Goal: Information Seeking & Learning: Learn about a topic

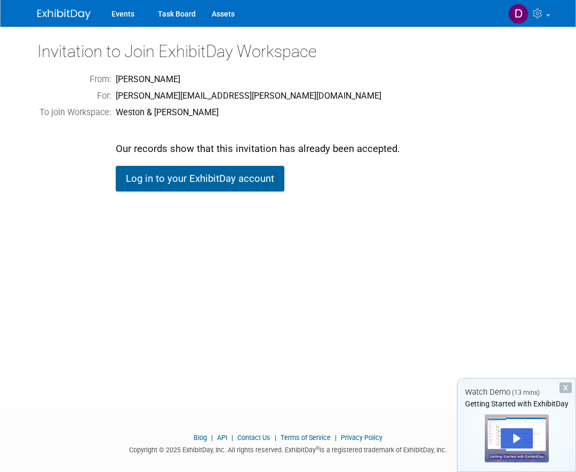
click at [200, 178] on link "Log in to your ExhibitDay account" at bounding box center [200, 179] width 169 height 26
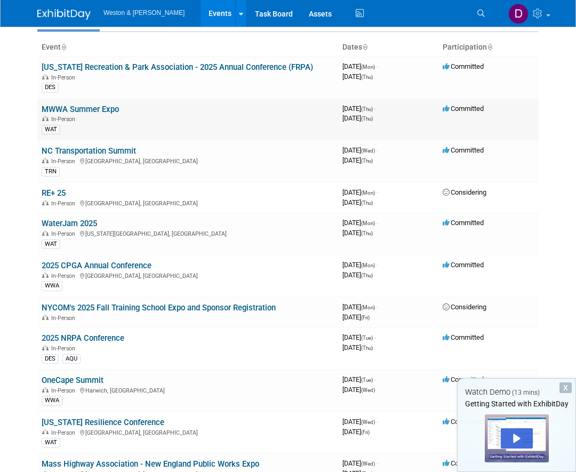
scroll to position [107, 0]
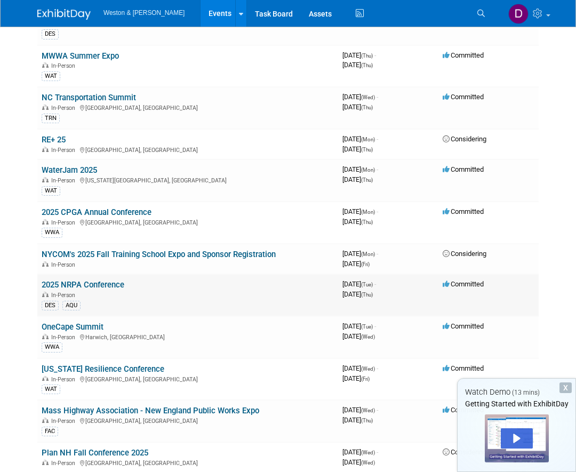
click at [90, 282] on link "2025 NRPA Conference" at bounding box center [83, 285] width 83 height 10
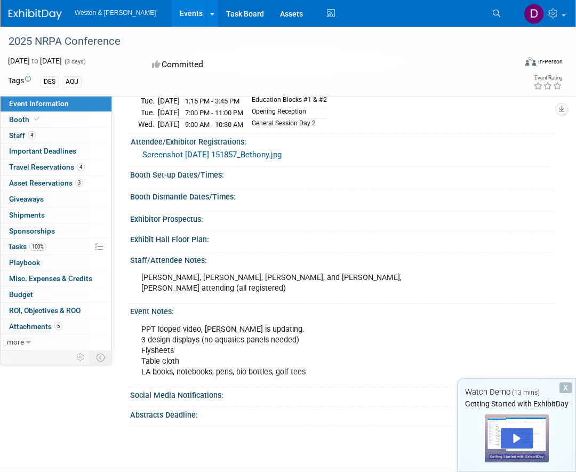
scroll to position [107, 0]
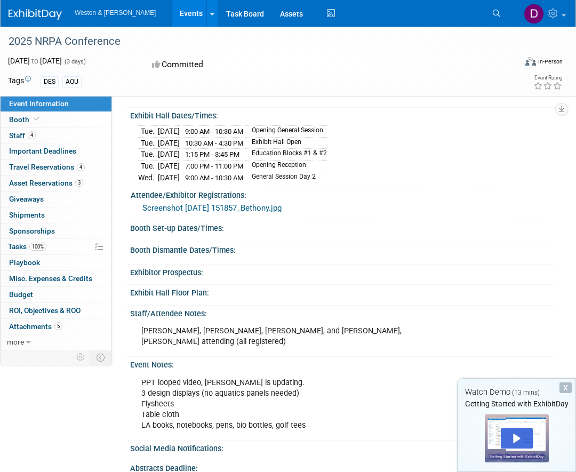
click at [73, 82] on div "AQU" at bounding box center [71, 81] width 19 height 11
click at [42, 325] on span "Attachments 5" at bounding box center [35, 326] width 53 height 9
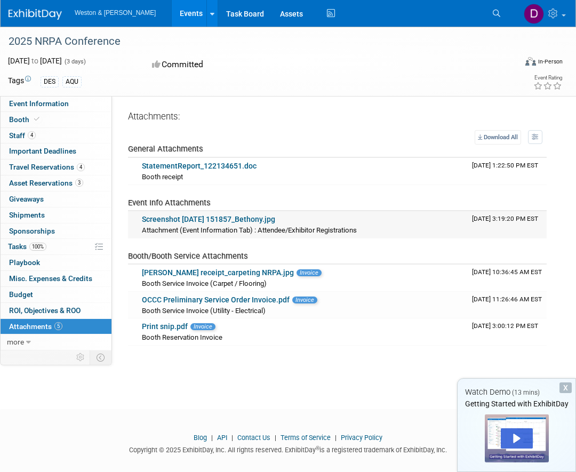
click at [208, 219] on link "Screenshot 2025-05-15 151857_Bethony.jpg" at bounding box center [208, 219] width 133 height 9
click at [22, 337] on link "more" at bounding box center [56, 342] width 111 height 15
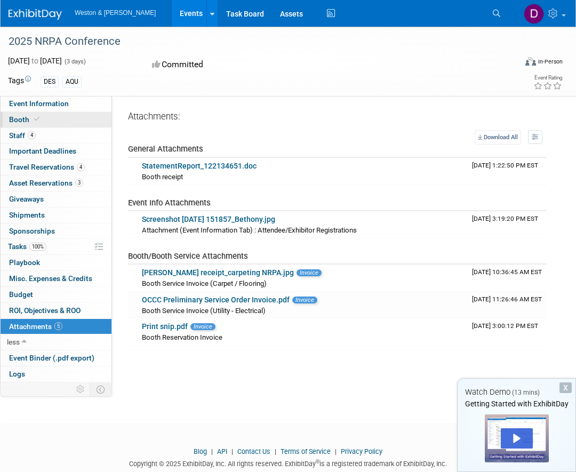
click at [22, 119] on span "Booth" at bounding box center [25, 119] width 33 height 9
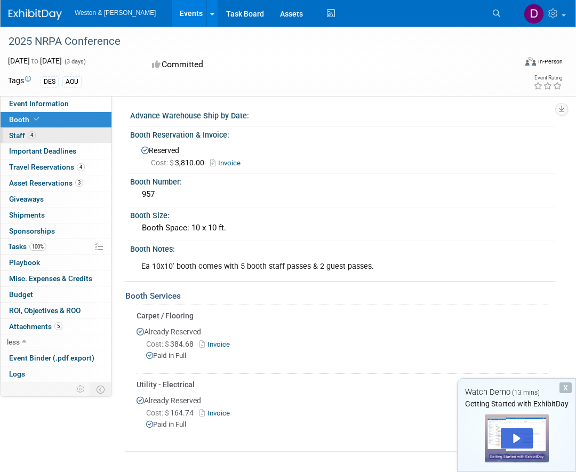
click at [56, 132] on link "4 Staff 4" at bounding box center [56, 135] width 111 height 15
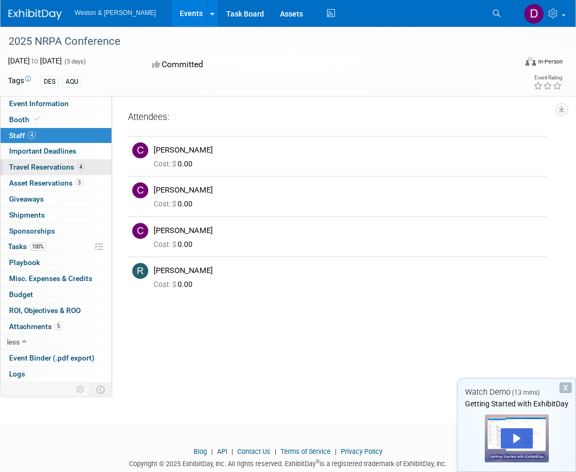
click at [98, 165] on link "4 Travel Reservations 4" at bounding box center [56, 167] width 111 height 15
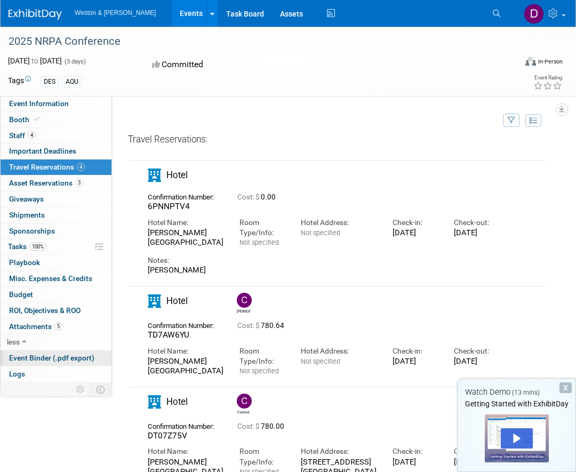
click at [99, 357] on link "Event Binder (.pdf export)" at bounding box center [56, 358] width 111 height 15
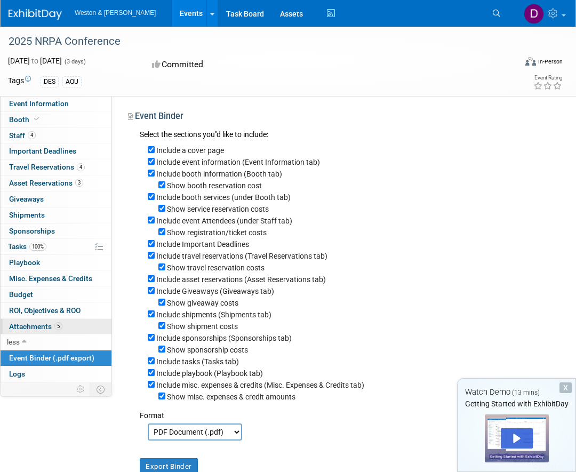
click at [76, 327] on link "5 Attachments 5" at bounding box center [56, 326] width 111 height 15
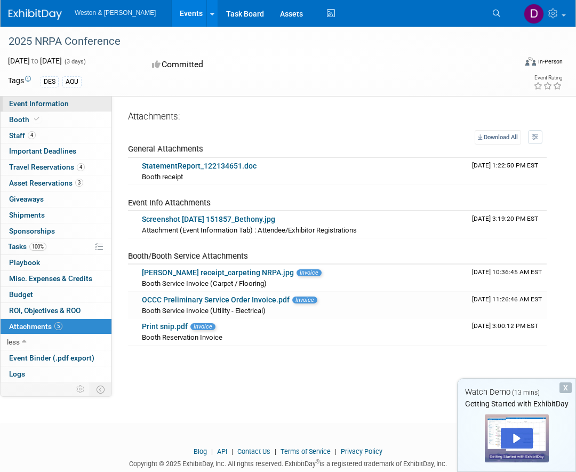
click at [39, 101] on span "Event Information" at bounding box center [39, 103] width 60 height 9
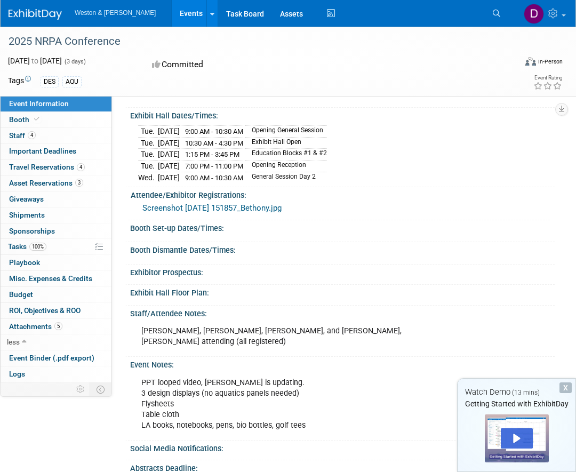
scroll to position [217, 0]
